Goal: Task Accomplishment & Management: Use online tool/utility

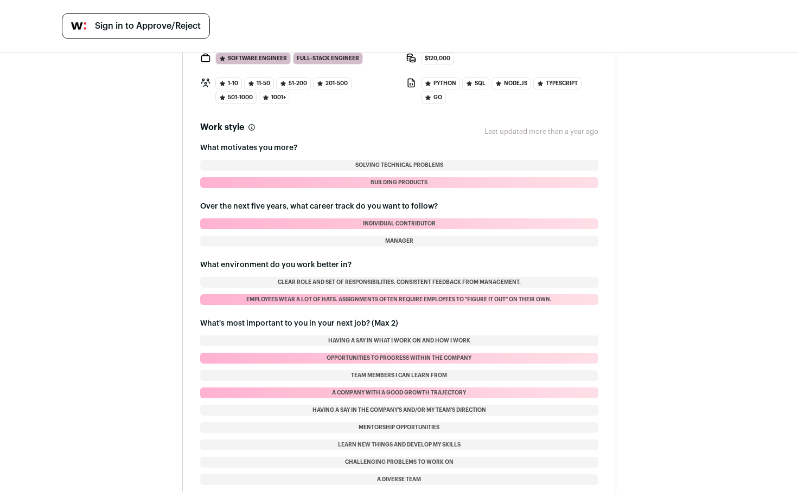
scroll to position [1635, 0]
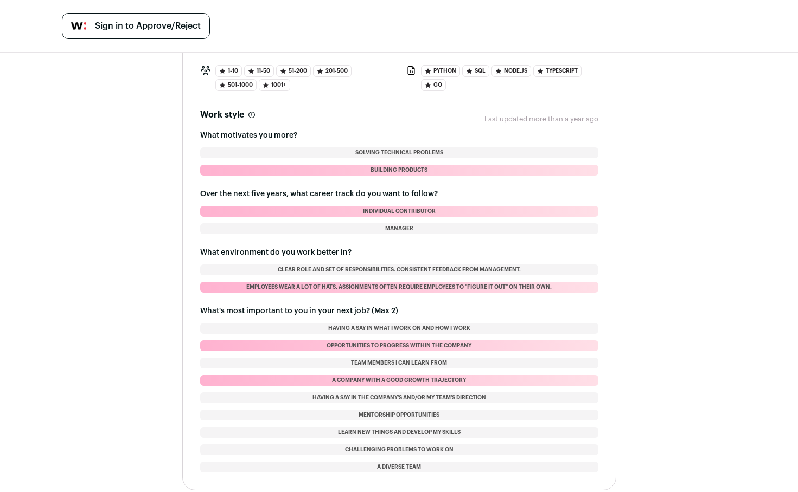
click at [383, 210] on li "Individual contributor" at bounding box center [399, 211] width 398 height 11
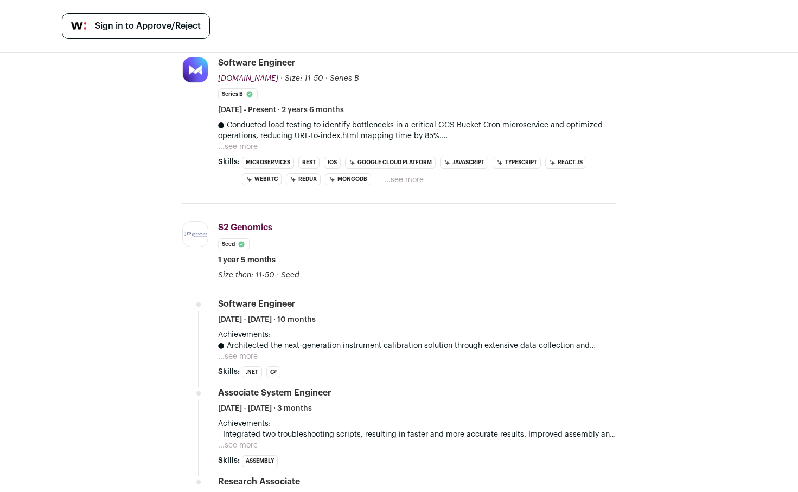
scroll to position [271, 0]
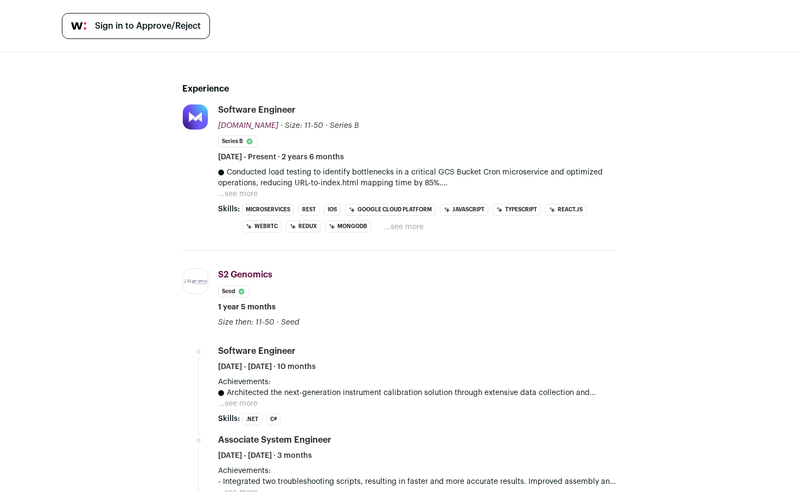
click at [252, 191] on button "...see more" at bounding box center [238, 194] width 40 height 11
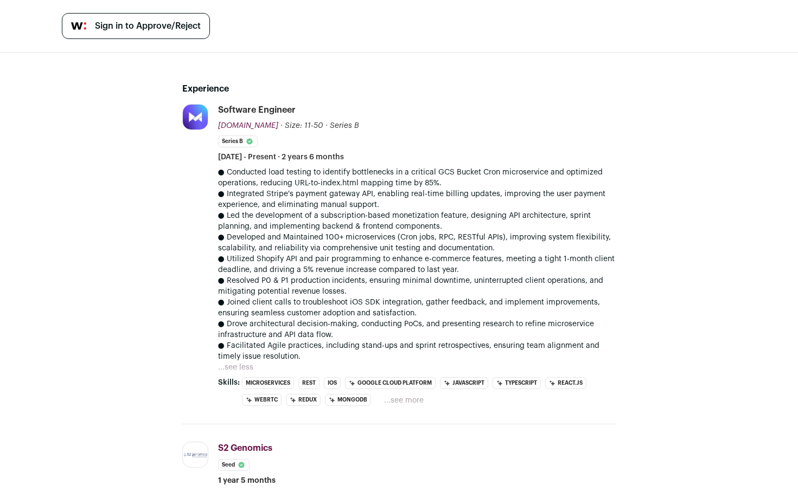
scroll to position [0, 0]
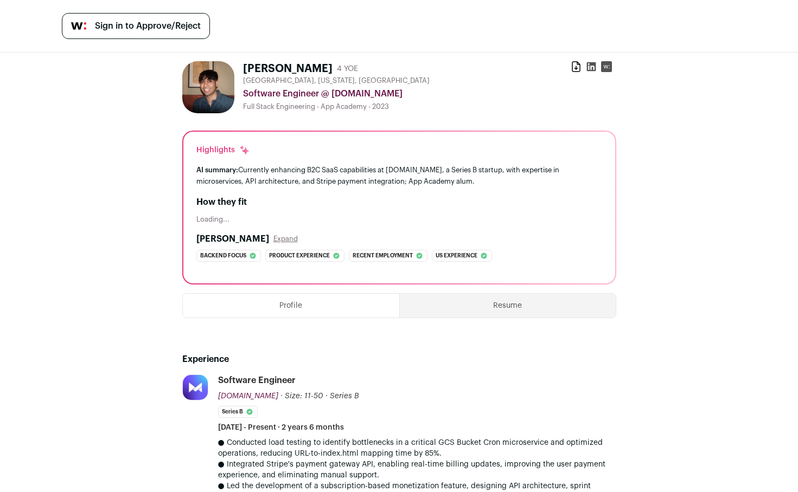
click at [210, 216] on div "Loading..." at bounding box center [399, 219] width 406 height 9
